Goal: Find specific page/section: Locate a particular part of the current website

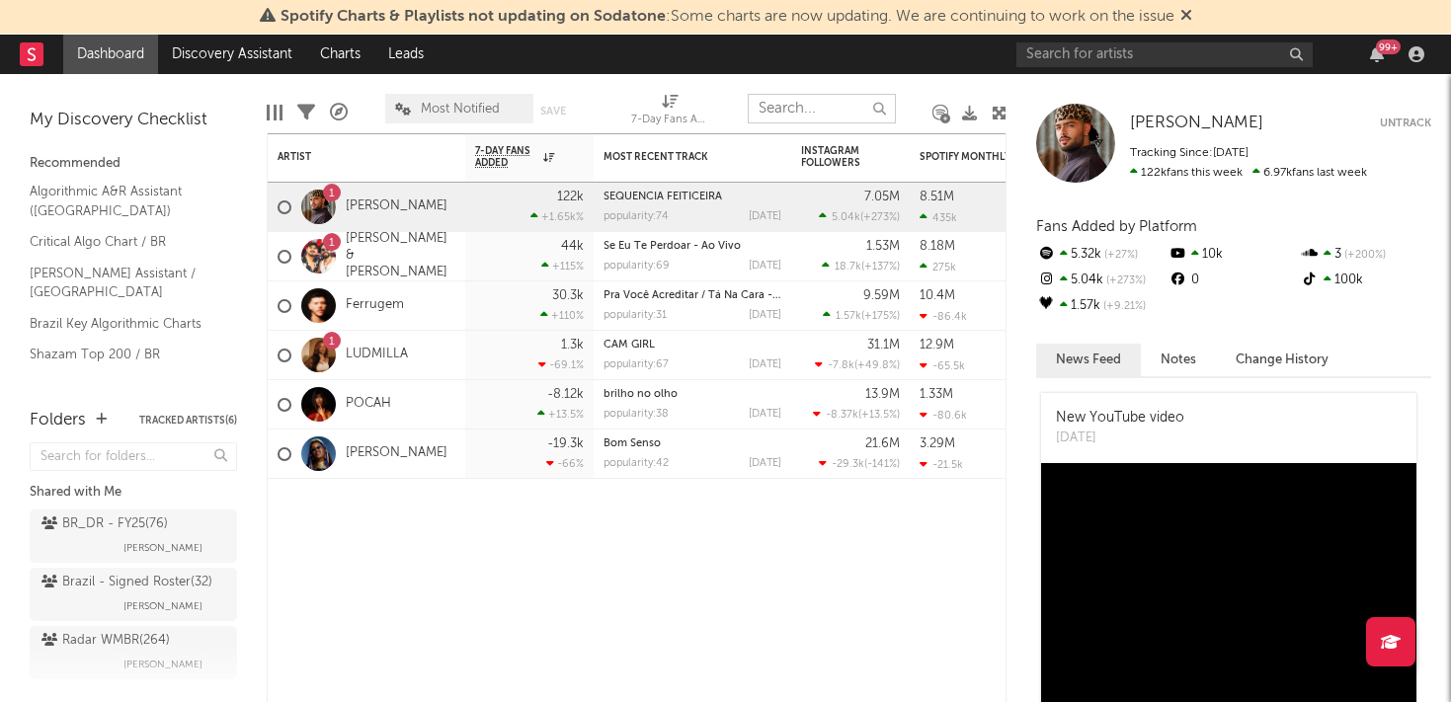
click at [778, 115] on input "text" at bounding box center [822, 109] width 148 height 30
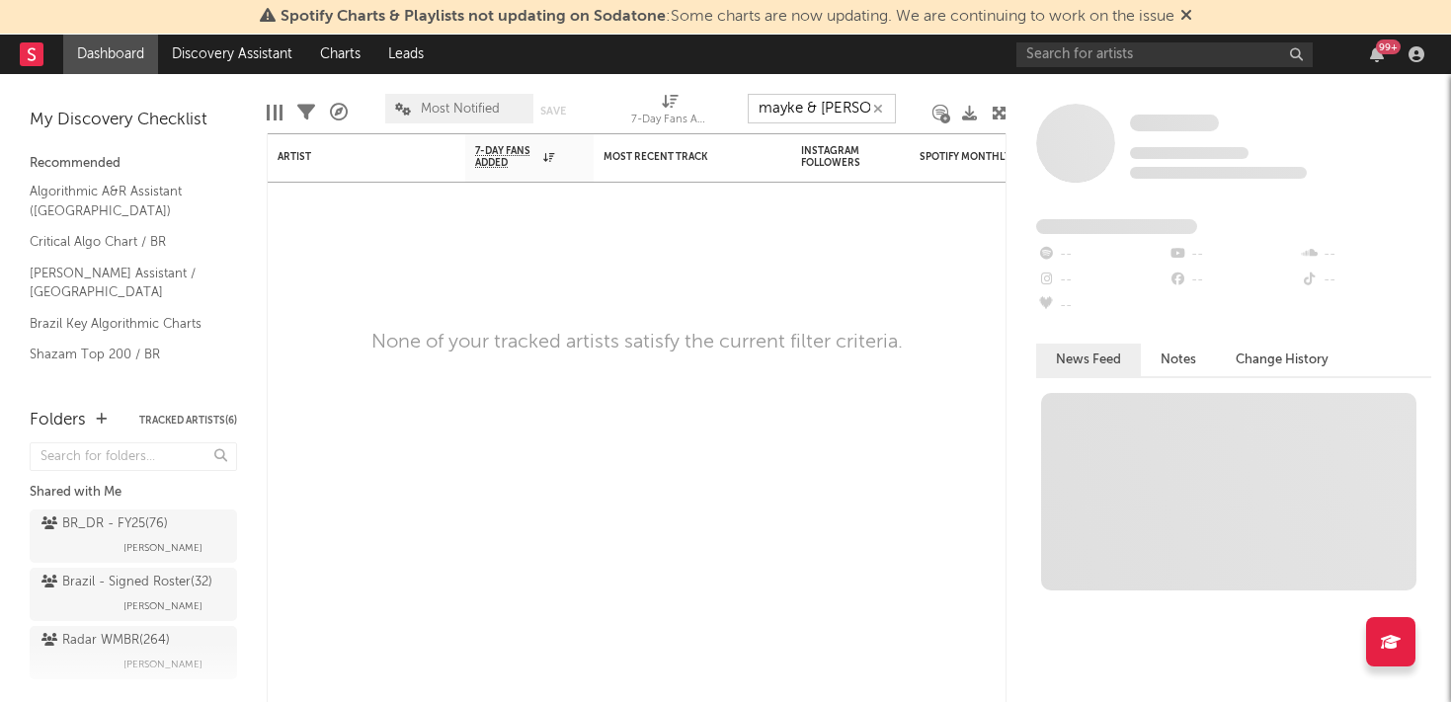
type input "mayke & [PERSON_NAME]"
click at [1192, 11] on icon at bounding box center [1186, 15] width 12 height 16
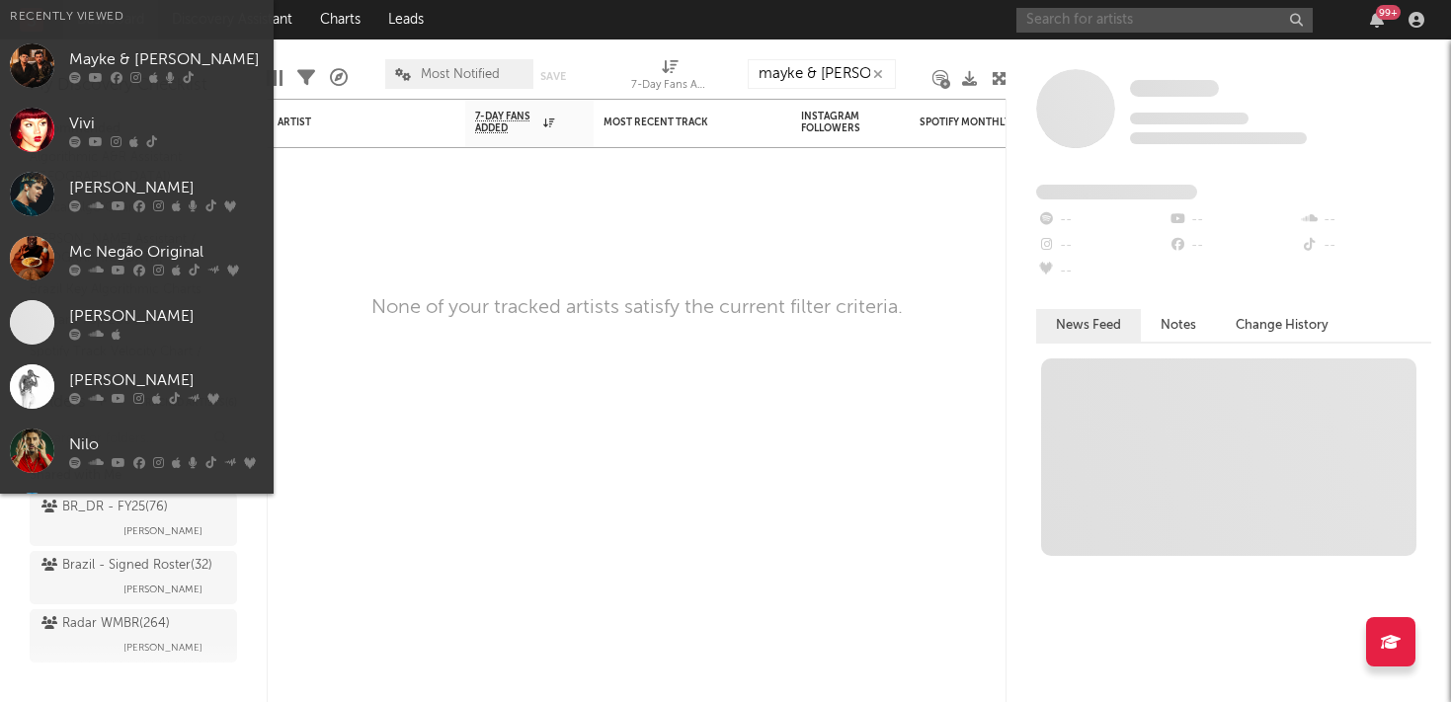
click at [1102, 24] on input "text" at bounding box center [1164, 20] width 296 height 25
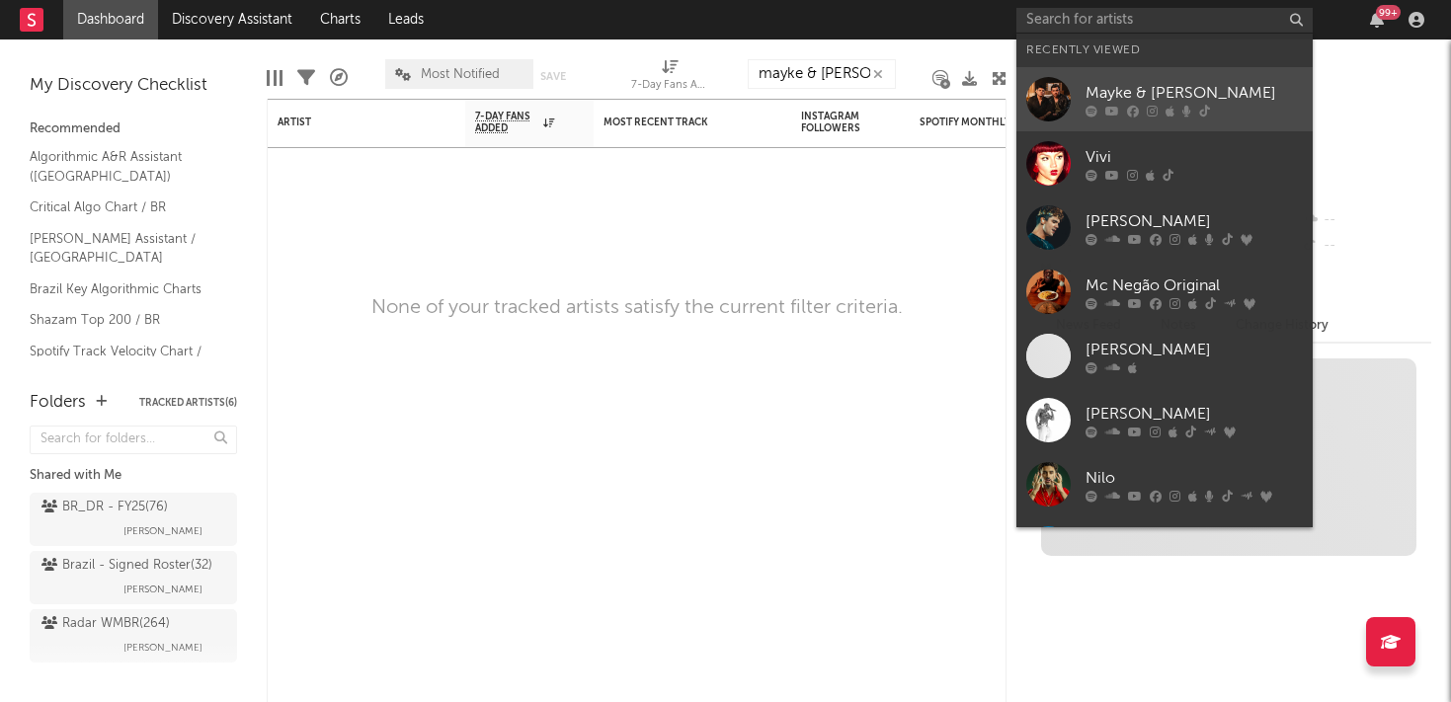
click at [1113, 114] on icon at bounding box center [1112, 111] width 14 height 12
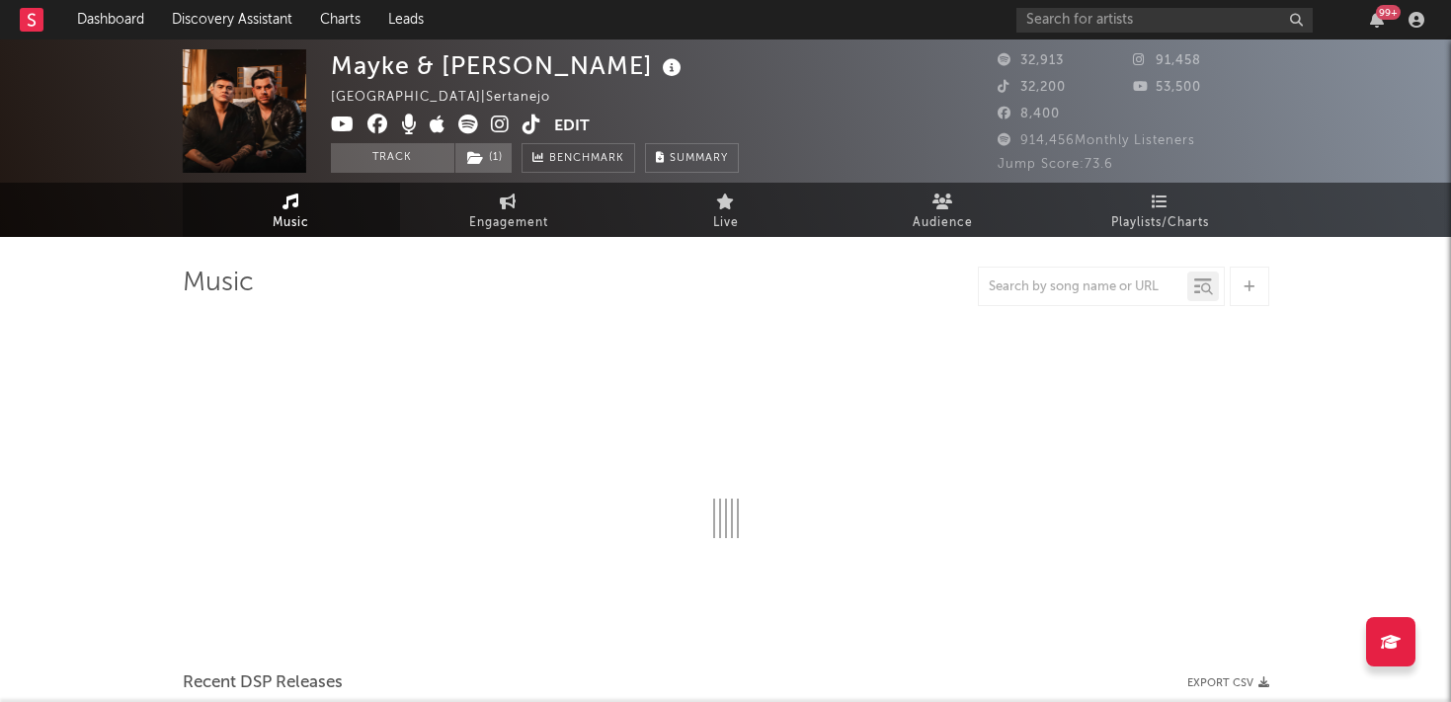
select select "6m"
